Goal: Communication & Community: Answer question/provide support

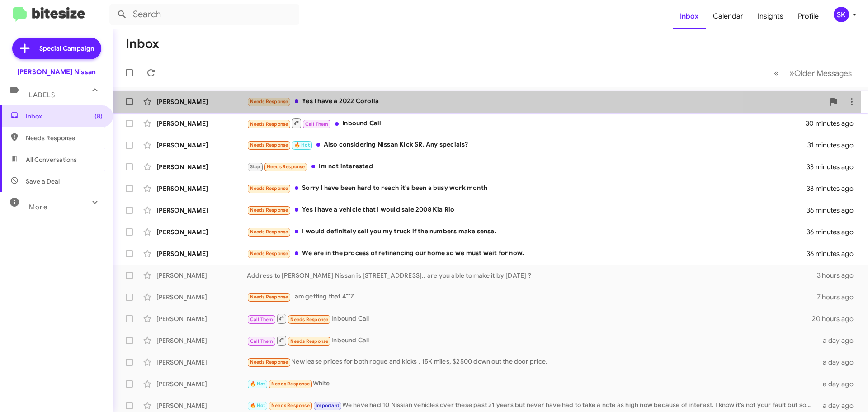
click at [400, 100] on div "Needs Response Yes I have a 2022 Corolla" at bounding box center [536, 101] width 578 height 10
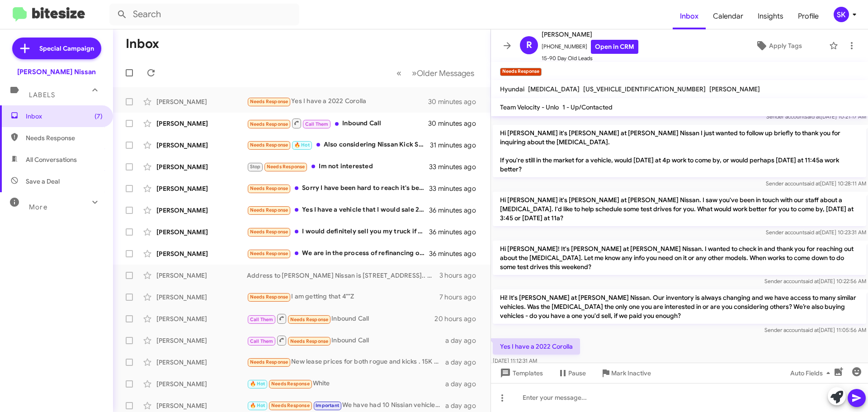
scroll to position [84, 0]
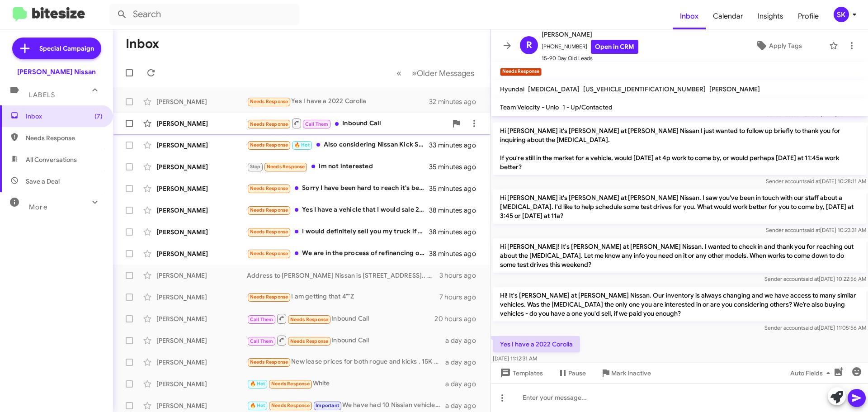
click at [214, 126] on div "[PERSON_NAME]" at bounding box center [201, 123] width 90 height 9
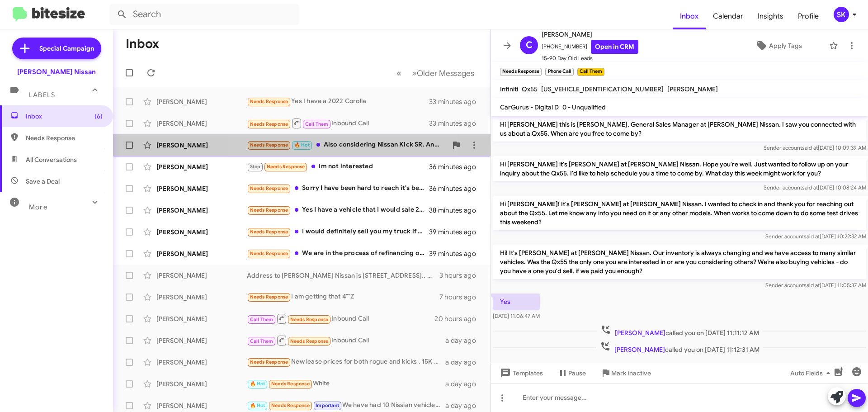
click at [344, 146] on div "Needs Response 🔥 Hot Also considering Nissan Kick SR. Any specials?" at bounding box center [347, 145] width 200 height 10
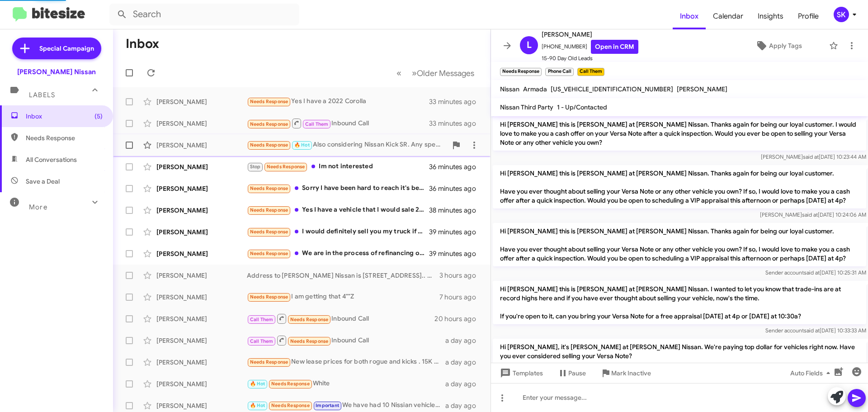
scroll to position [911, 0]
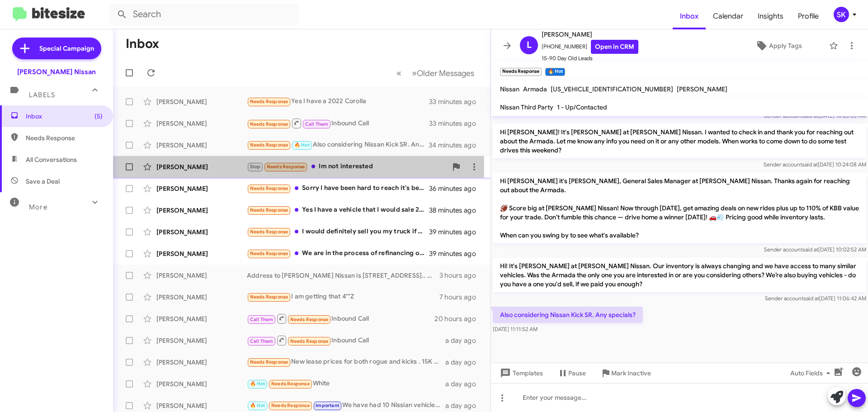
click at [215, 167] on div "[PERSON_NAME]" at bounding box center [201, 166] width 90 height 9
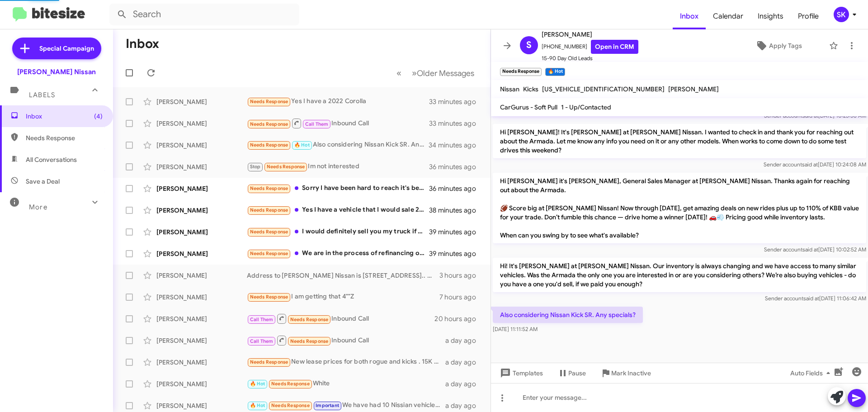
scroll to position [566, 0]
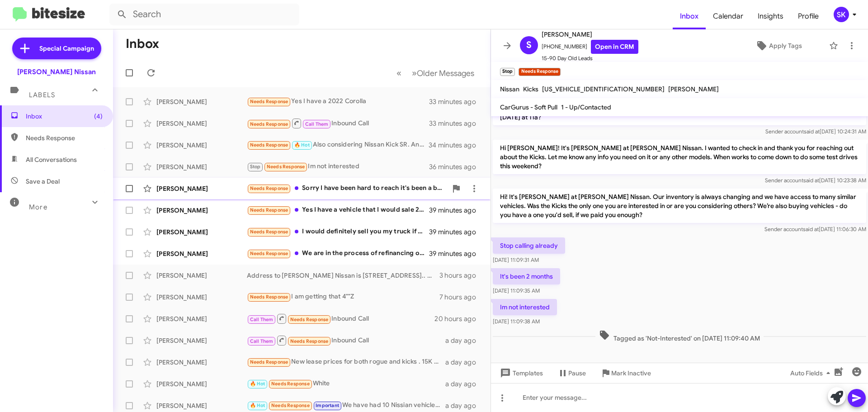
click at [208, 189] on div "[PERSON_NAME]" at bounding box center [201, 188] width 90 height 9
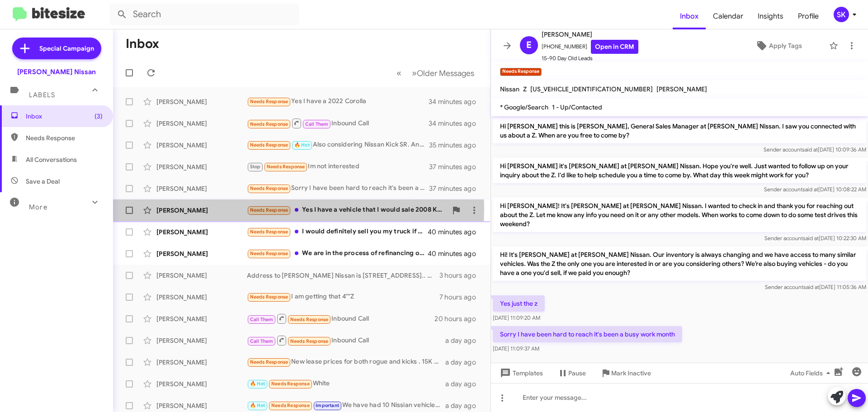
click at [218, 208] on div "[PERSON_NAME]" at bounding box center [201, 210] width 90 height 9
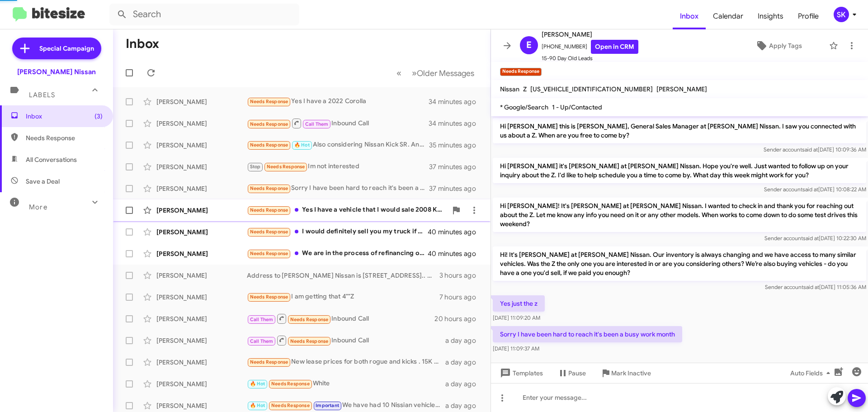
scroll to position [361, 0]
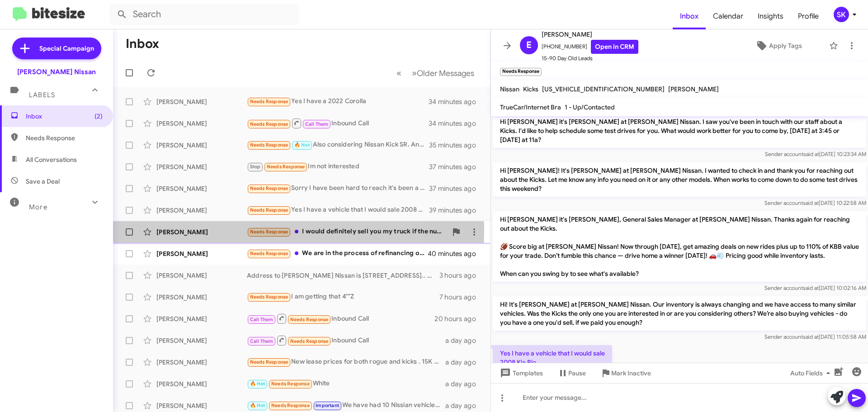
click at [224, 230] on div "[PERSON_NAME]" at bounding box center [201, 231] width 90 height 9
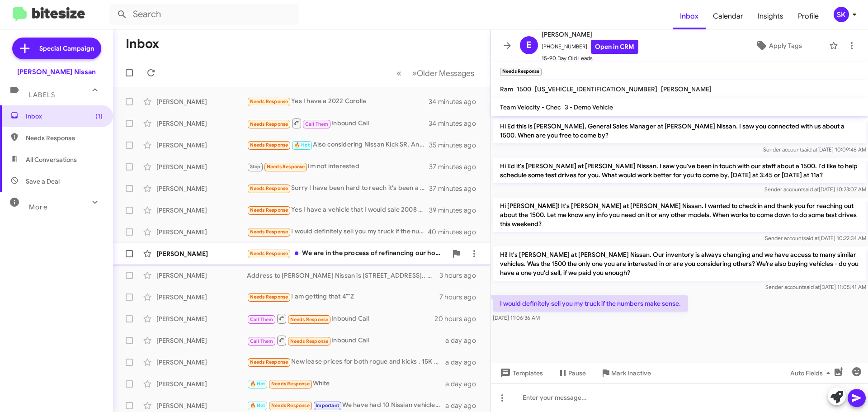
click at [217, 254] on div "[PERSON_NAME]" at bounding box center [201, 253] width 90 height 9
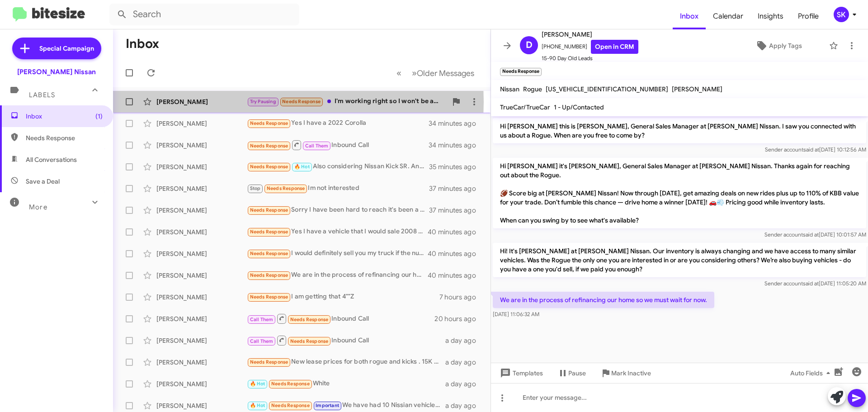
click at [217, 102] on div "[PERSON_NAME]" at bounding box center [201, 101] width 90 height 9
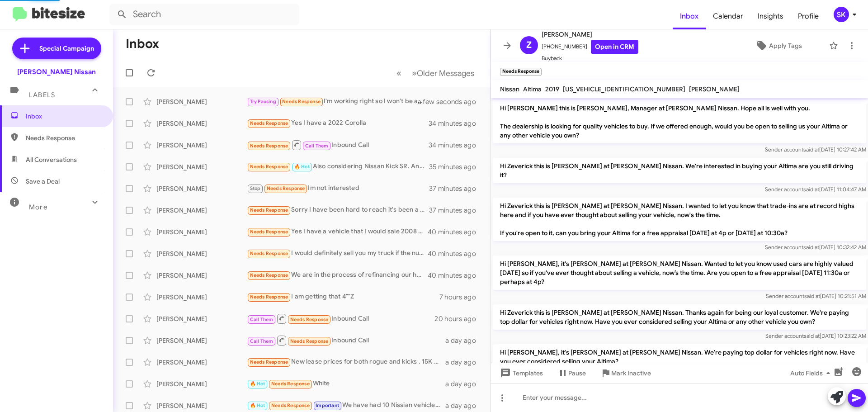
scroll to position [547, 0]
